Goal: Transaction & Acquisition: Download file/media

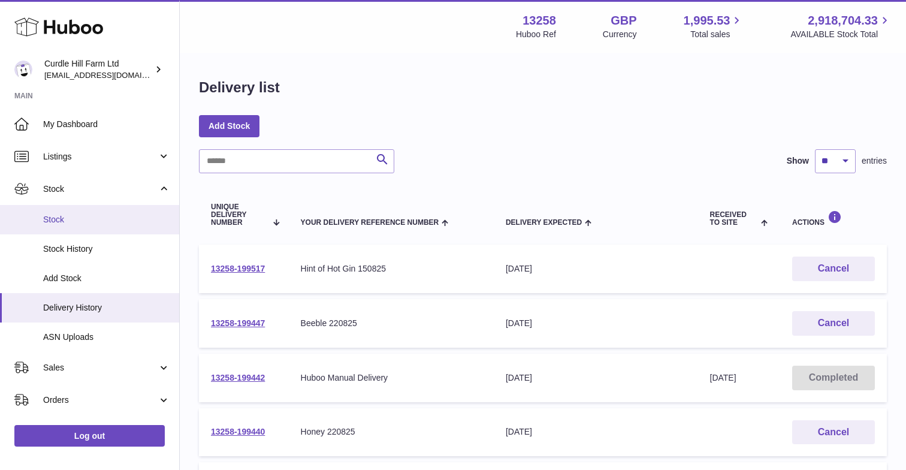
click at [70, 223] on link "Stock" at bounding box center [89, 219] width 179 height 29
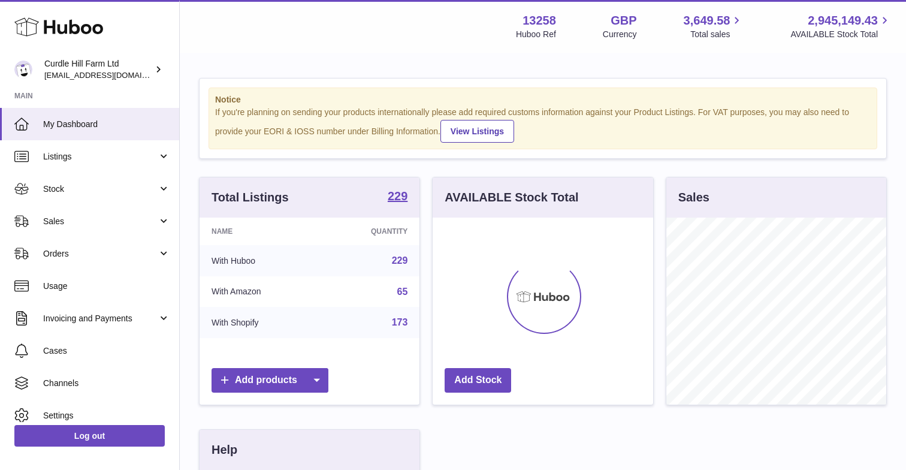
scroll to position [187, 220]
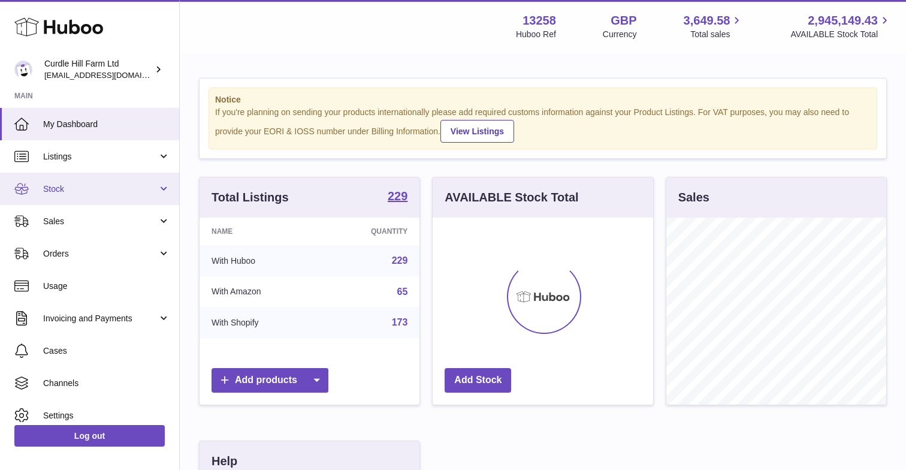
click at [63, 190] on span "Stock" at bounding box center [100, 188] width 114 height 11
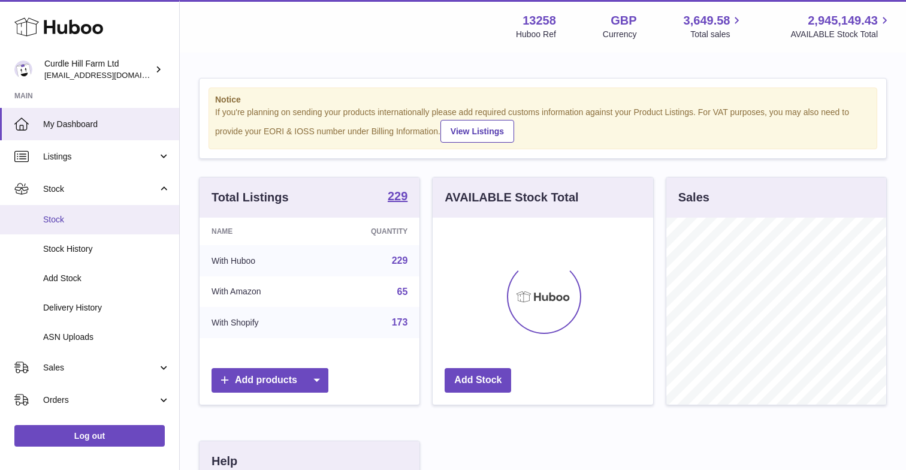
click at [53, 211] on link "Stock" at bounding box center [89, 219] width 179 height 29
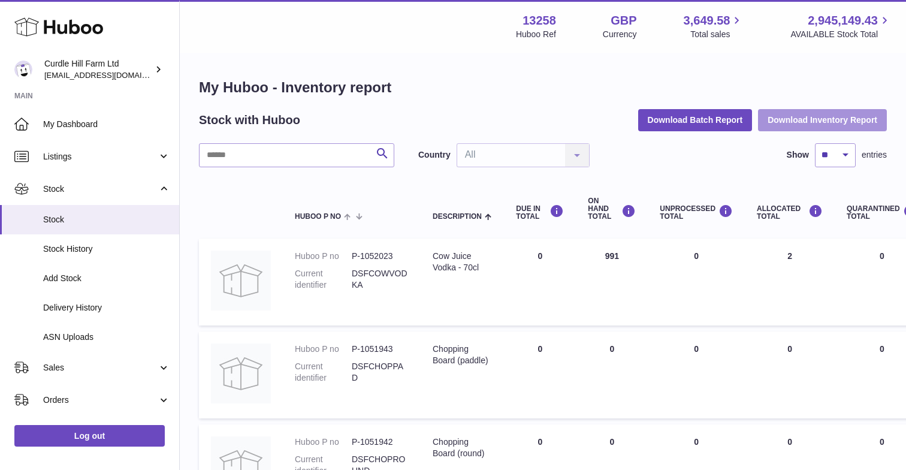
click at [845, 115] on button "Download Inventory Report" at bounding box center [822, 120] width 129 height 22
